Goal: Information Seeking & Learning: Learn about a topic

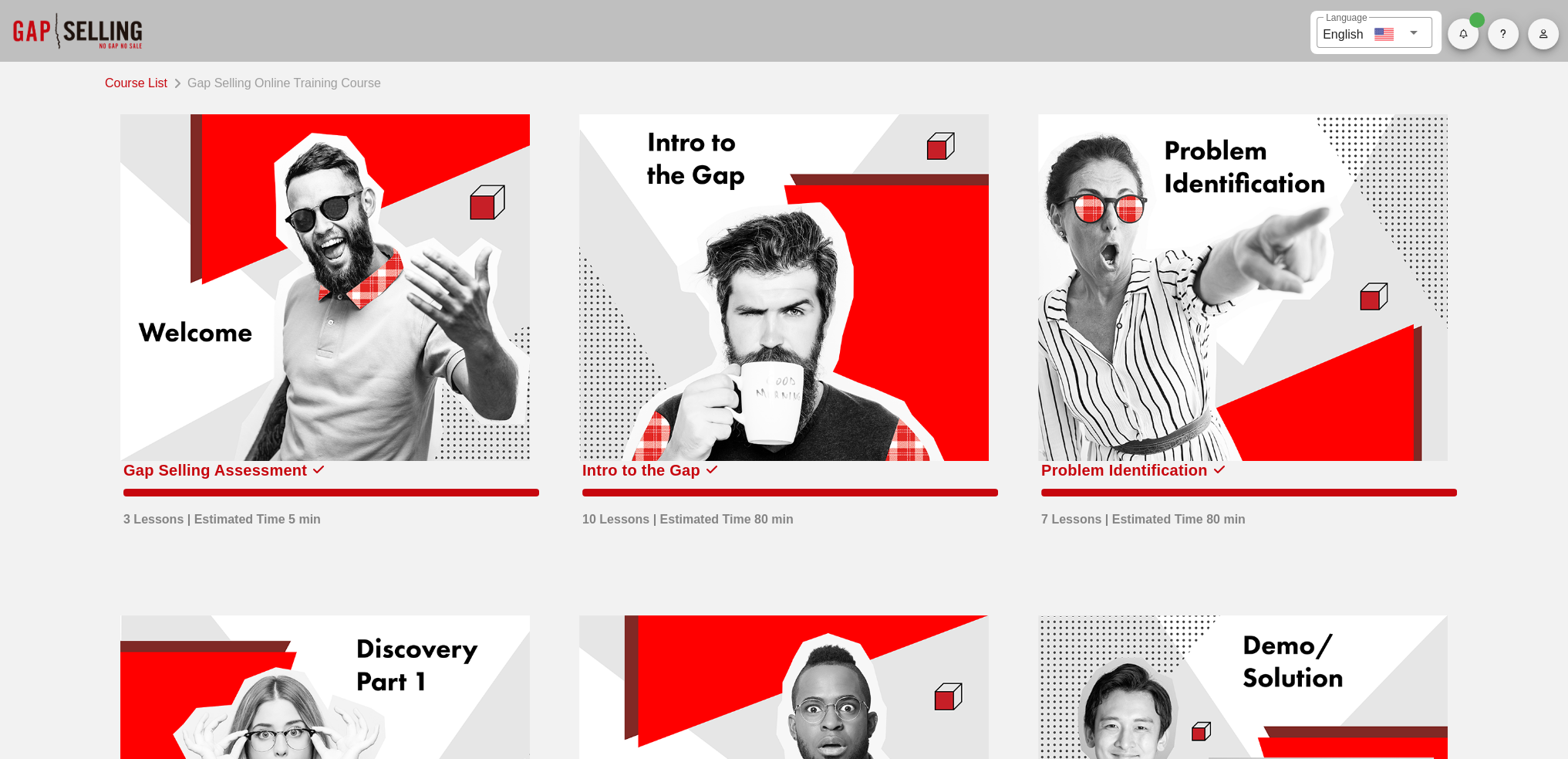
click at [346, 308] on div at bounding box center [325, 287] width 410 height 346
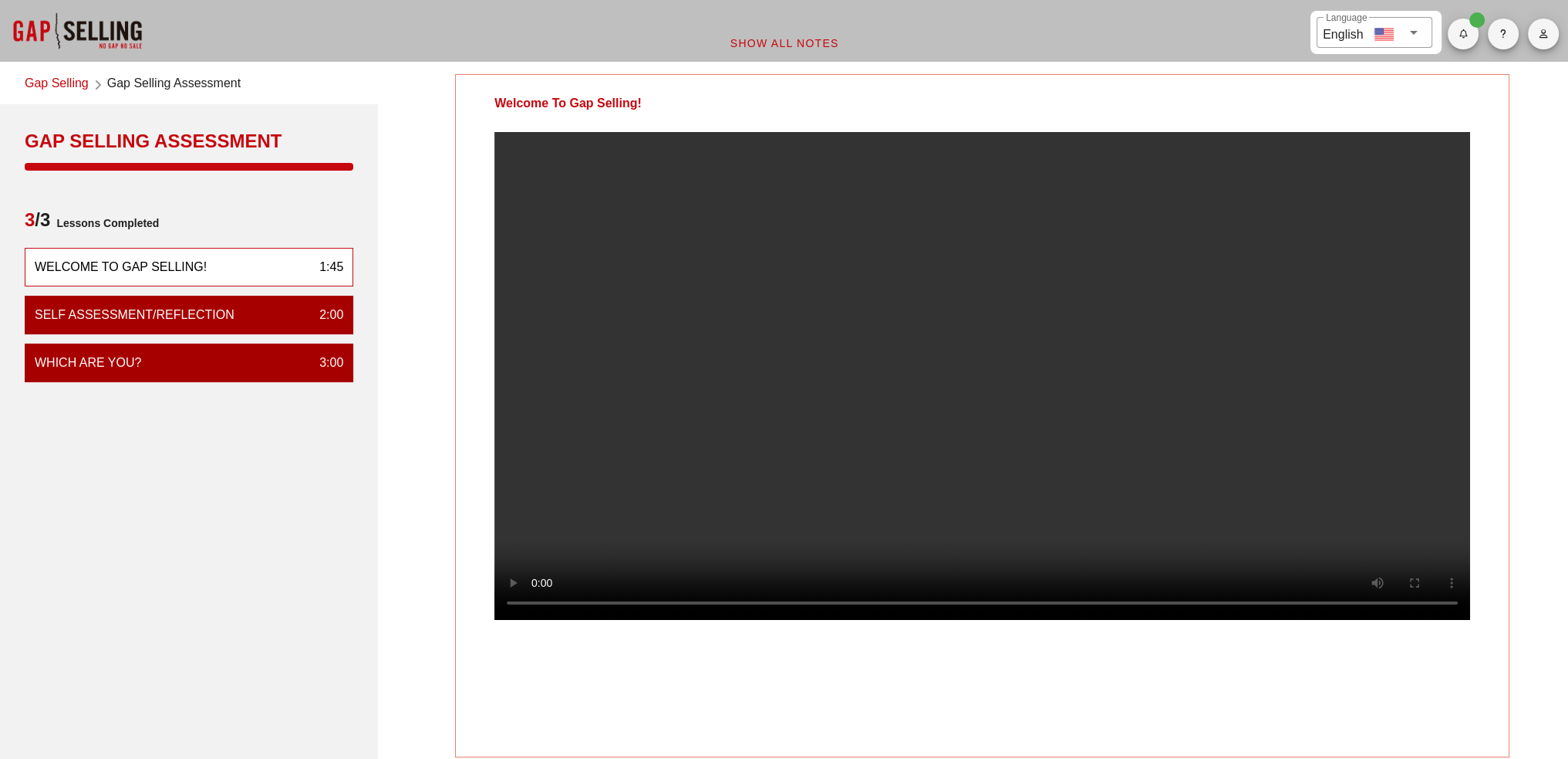
click at [58, 80] on link "Gap Selling" at bounding box center [56, 84] width 64 height 21
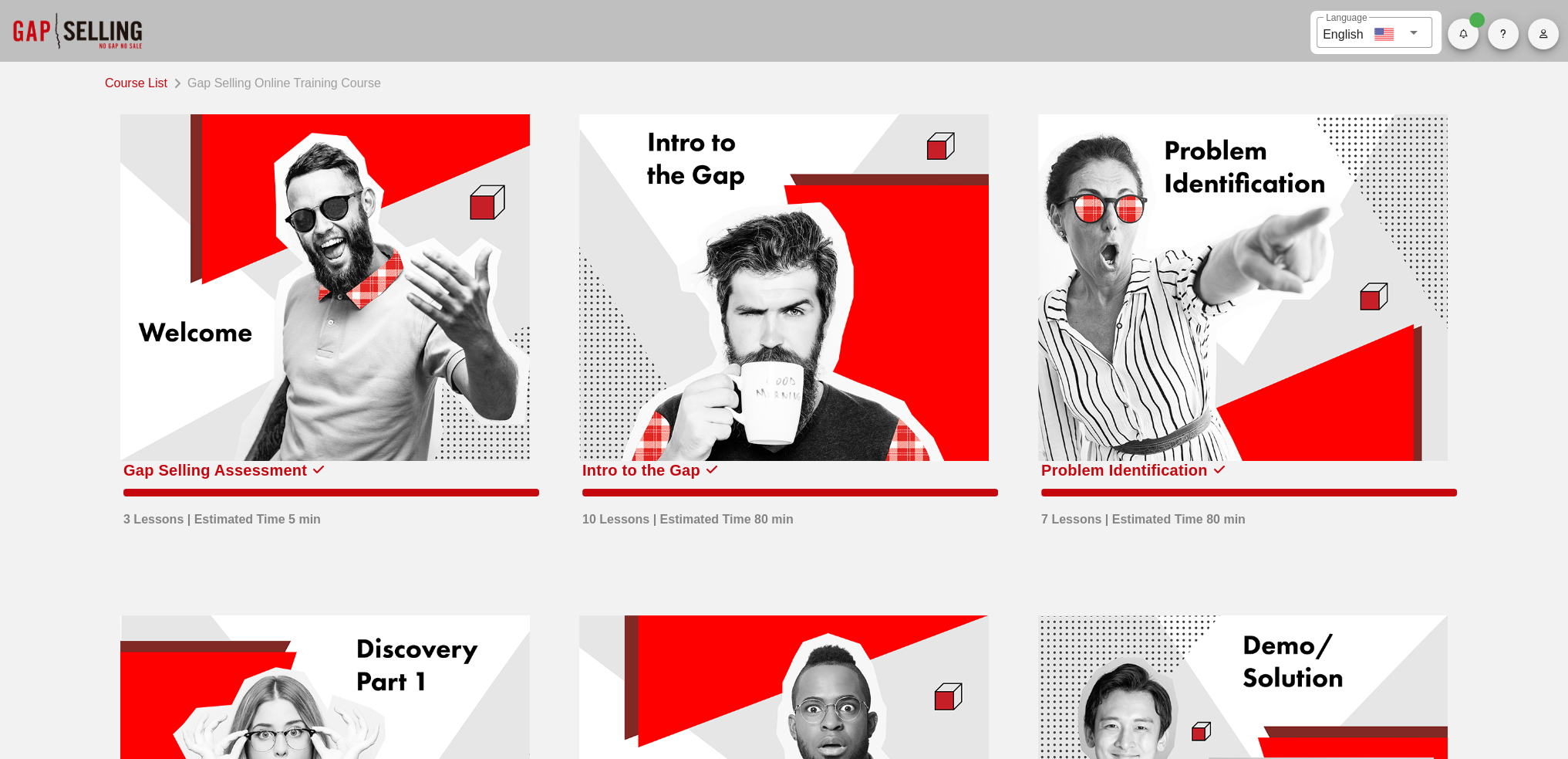
click at [726, 264] on div at bounding box center [784, 287] width 410 height 346
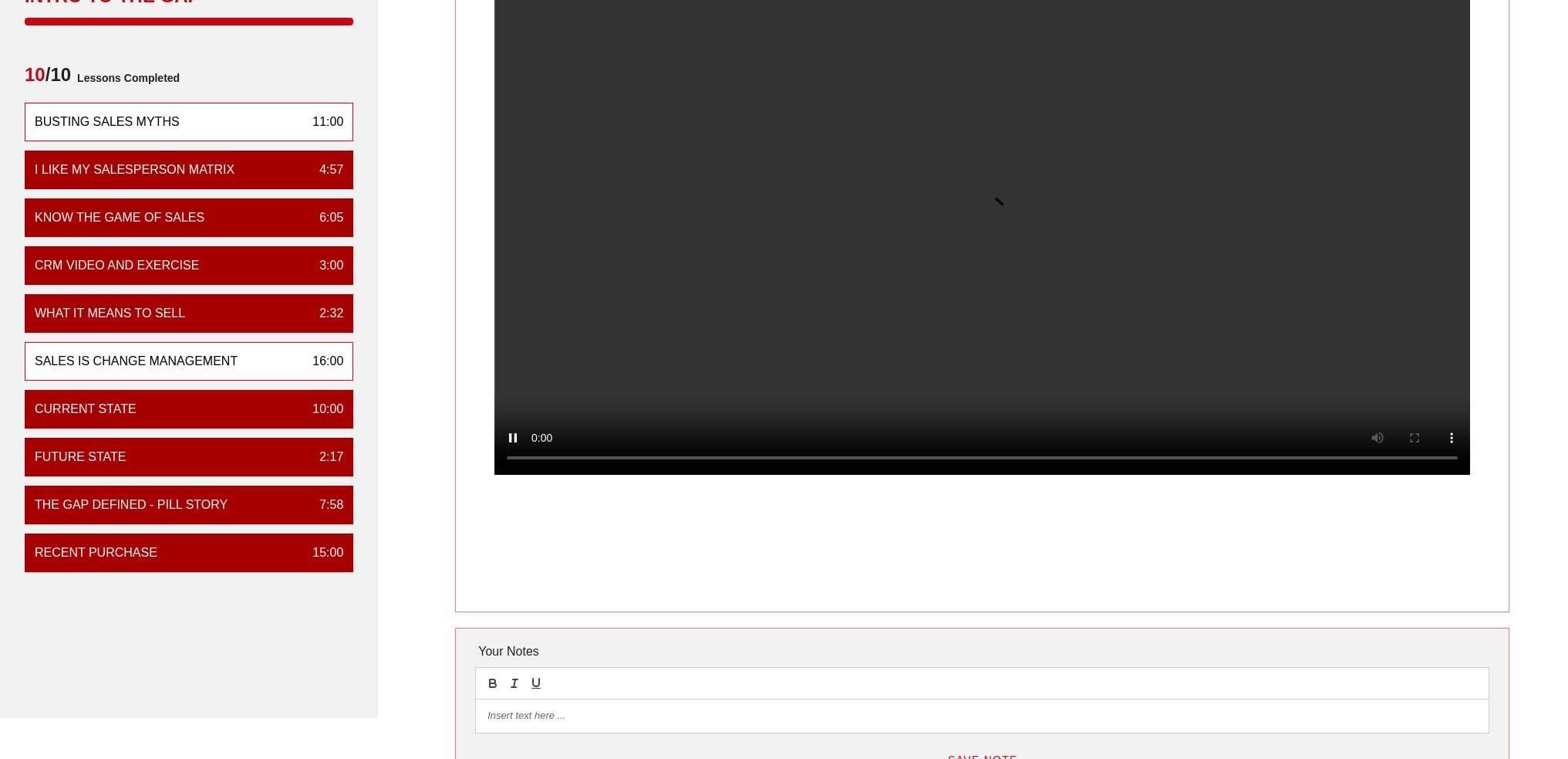
scroll to position [155, 0]
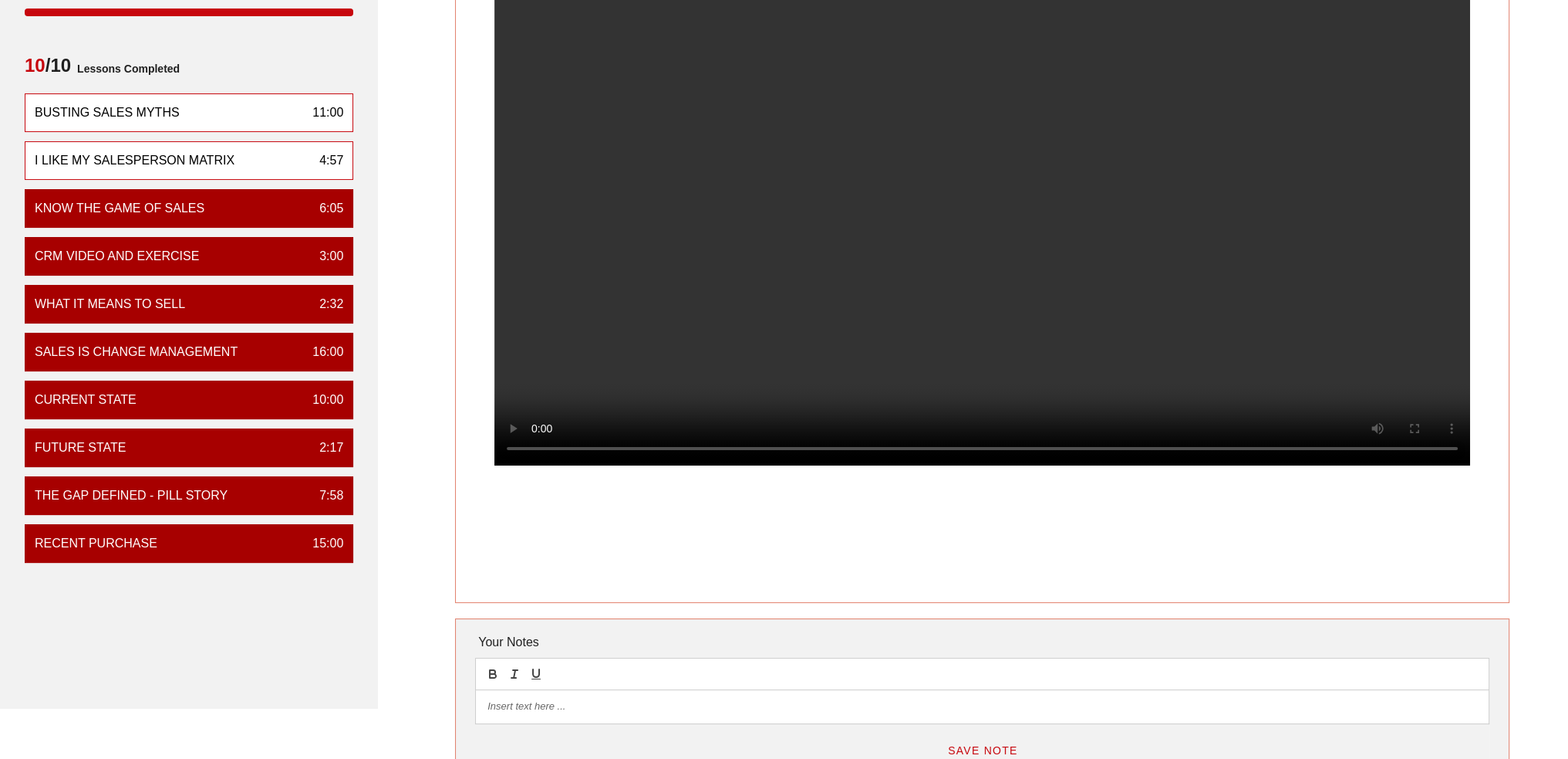
click at [179, 163] on div "I Like My Salesperson Matrix" at bounding box center [135, 160] width 200 height 19
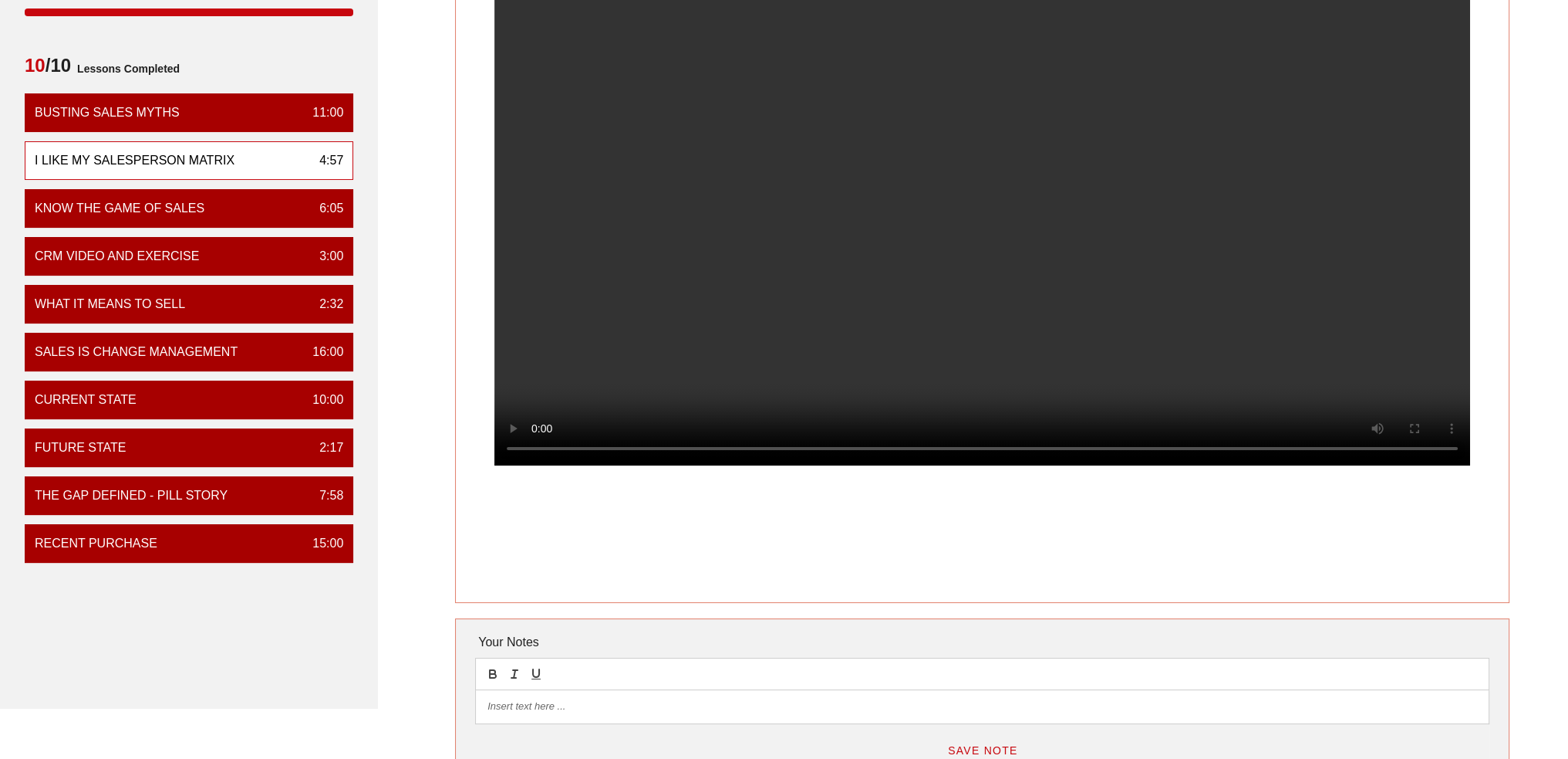
scroll to position [0, 0]
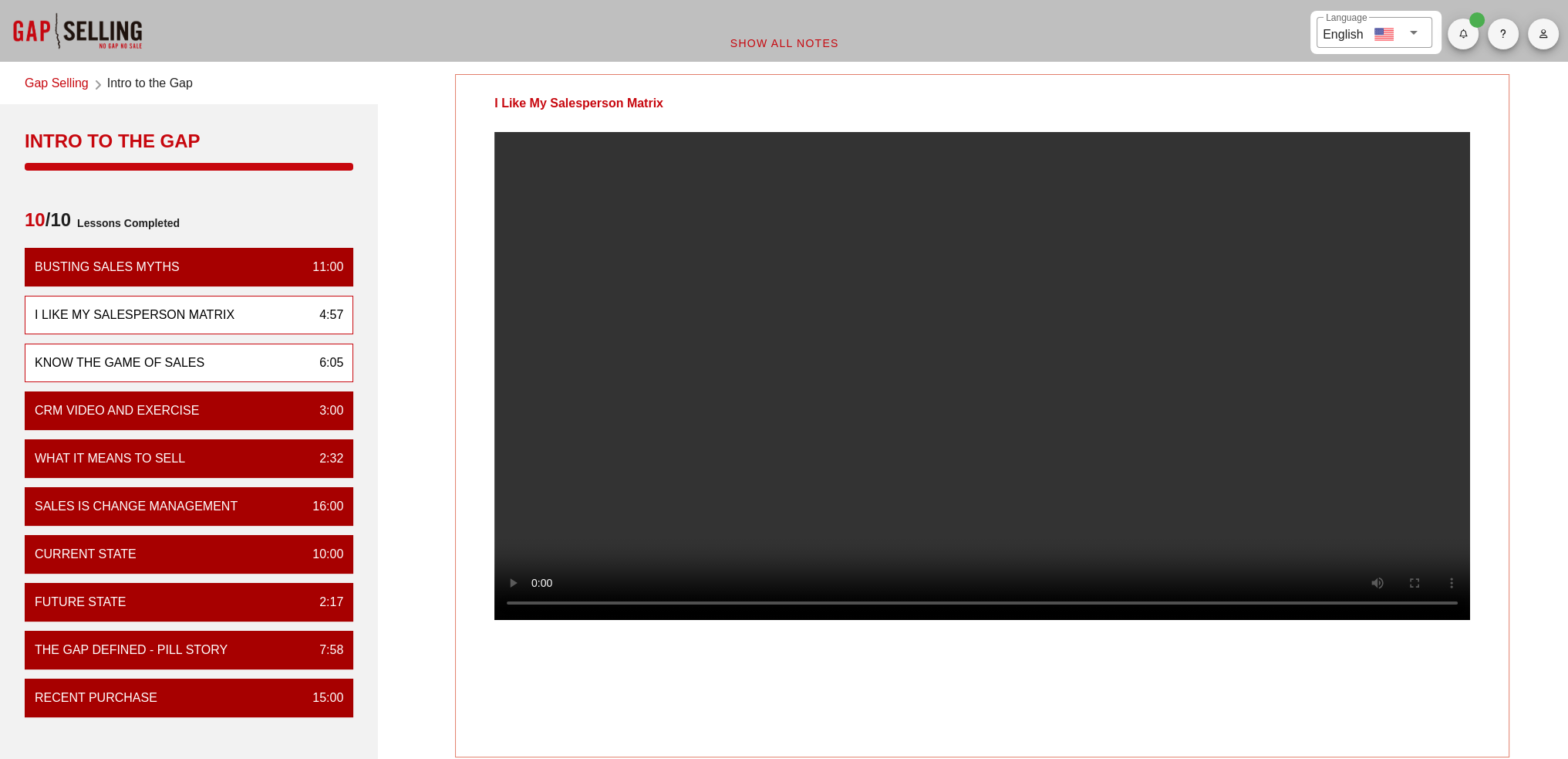
click at [209, 360] on div "Know the Game of Sales 6:05" at bounding box center [189, 363] width 328 height 39
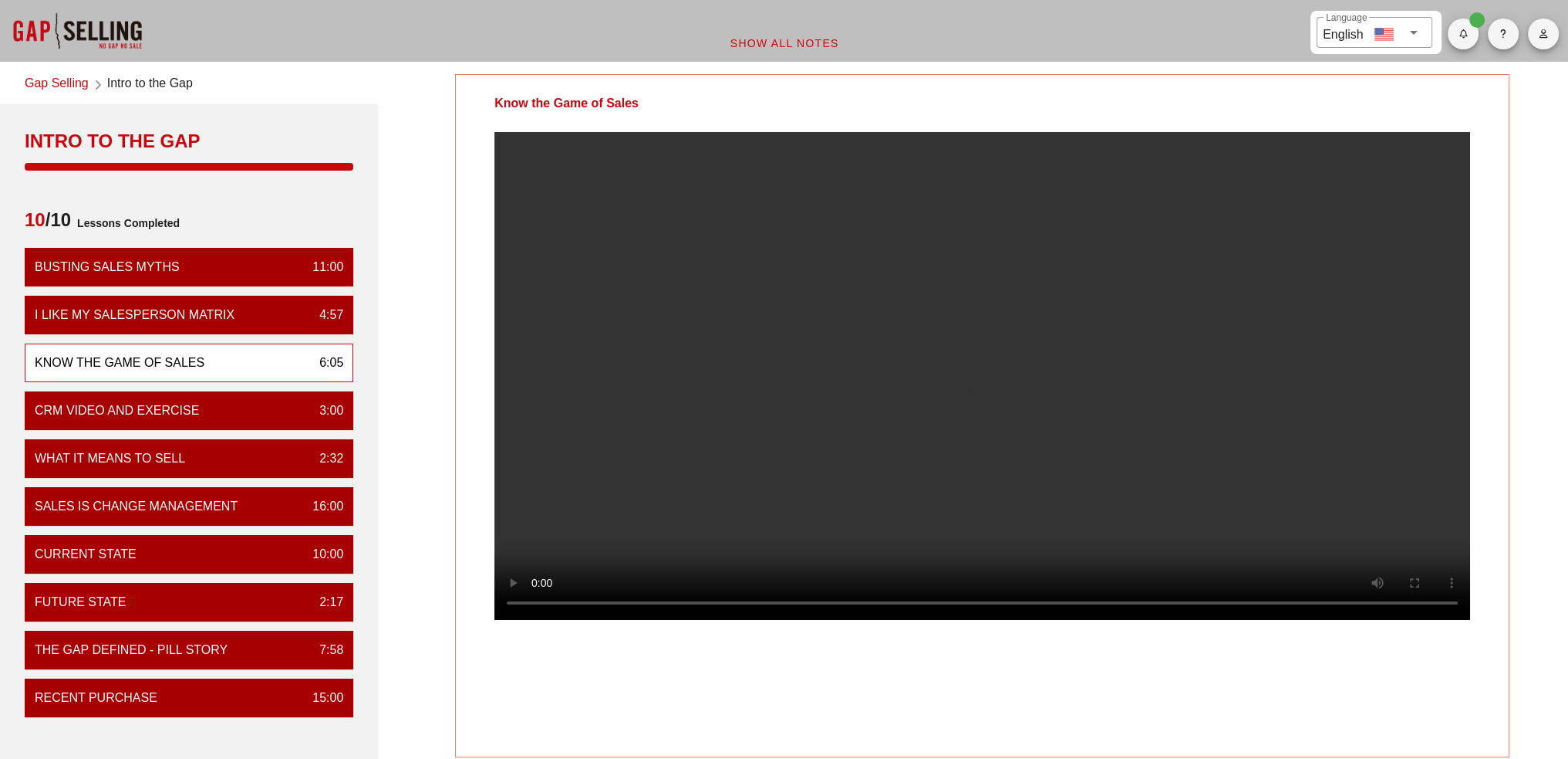
click at [1137, 413] on video at bounding box center [982, 376] width 976 height 488
